Goal: Navigation & Orientation: Find specific page/section

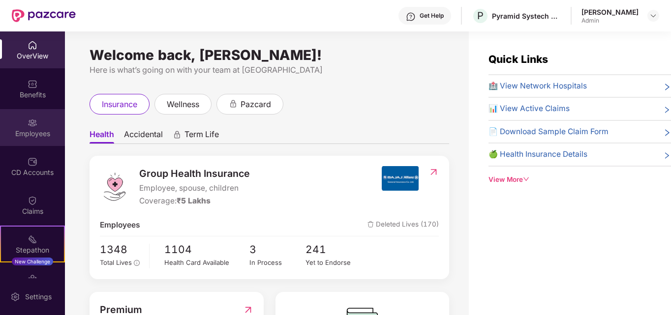
click at [29, 125] on img at bounding box center [33, 123] width 10 height 10
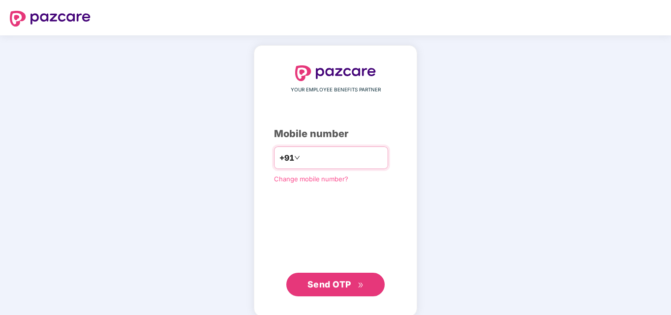
click at [334, 159] on input "number" at bounding box center [342, 158] width 81 height 16
type input "**********"
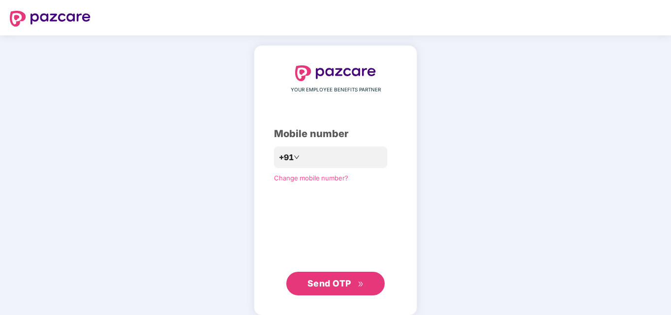
click at [330, 293] on button "Send OTP" at bounding box center [335, 284] width 98 height 24
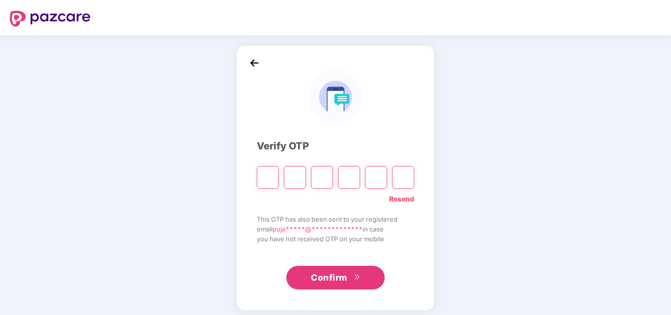
type input "*"
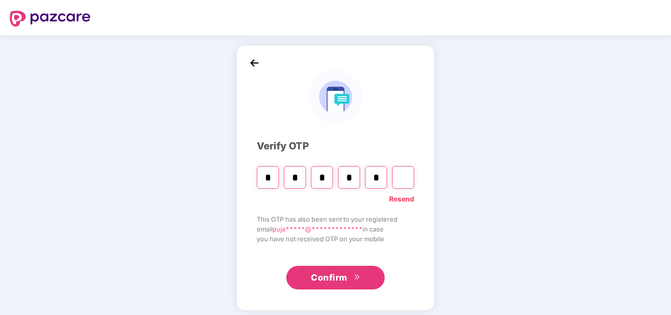
type input "*"
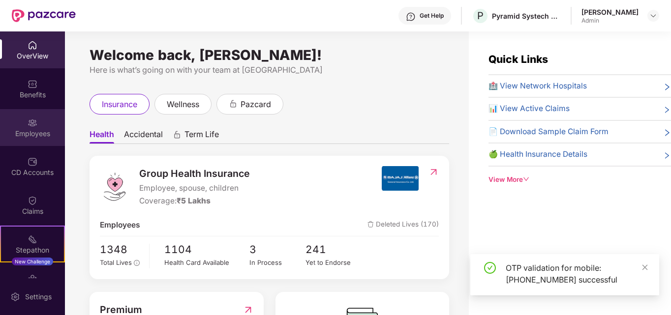
click at [22, 134] on div "Employees" at bounding box center [32, 134] width 65 height 10
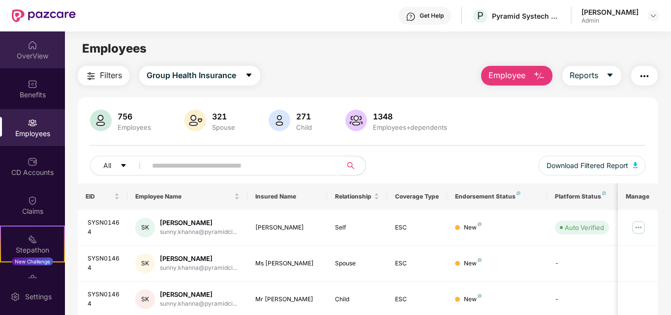
click at [40, 55] on div "OverView" at bounding box center [32, 56] width 65 height 10
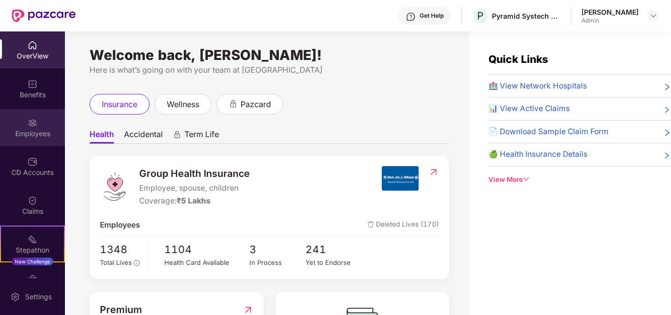
click at [38, 139] on div "Employees" at bounding box center [32, 127] width 65 height 37
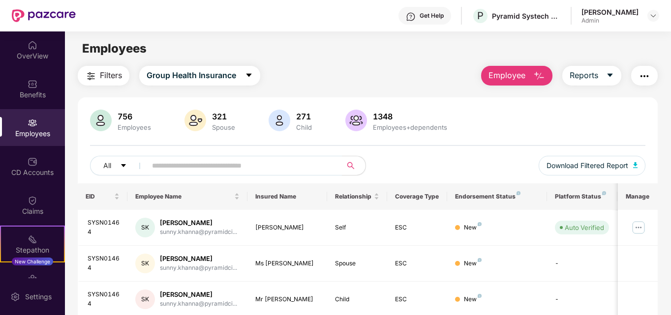
click at [248, 173] on span at bounding box center [241, 166] width 202 height 20
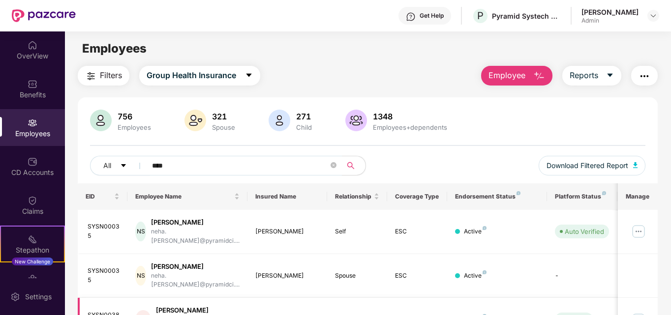
type input "****"
